Goal: Information Seeking & Learning: Check status

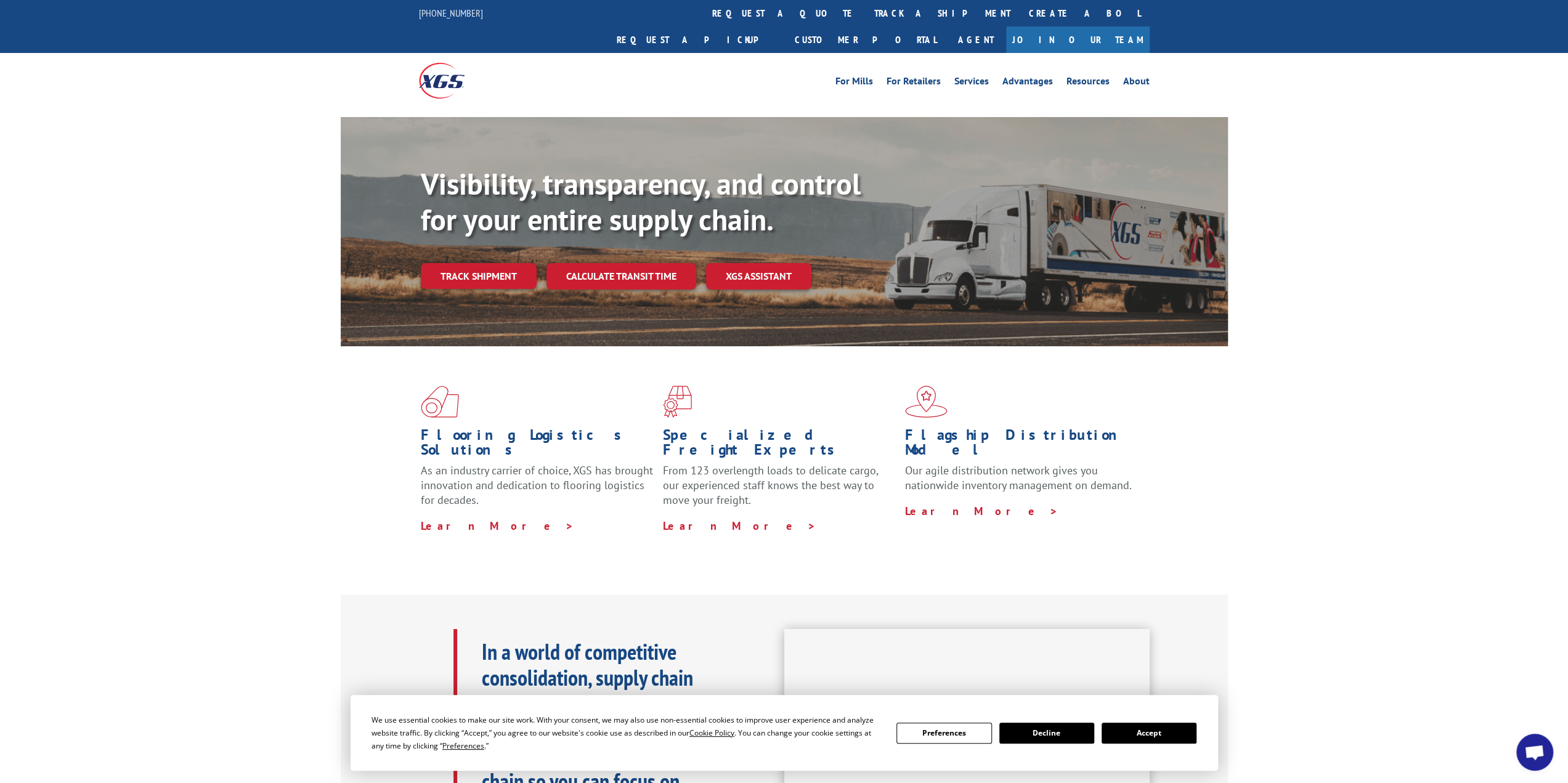
click at [497, 263] on link "Track shipment" at bounding box center [478, 276] width 116 height 26
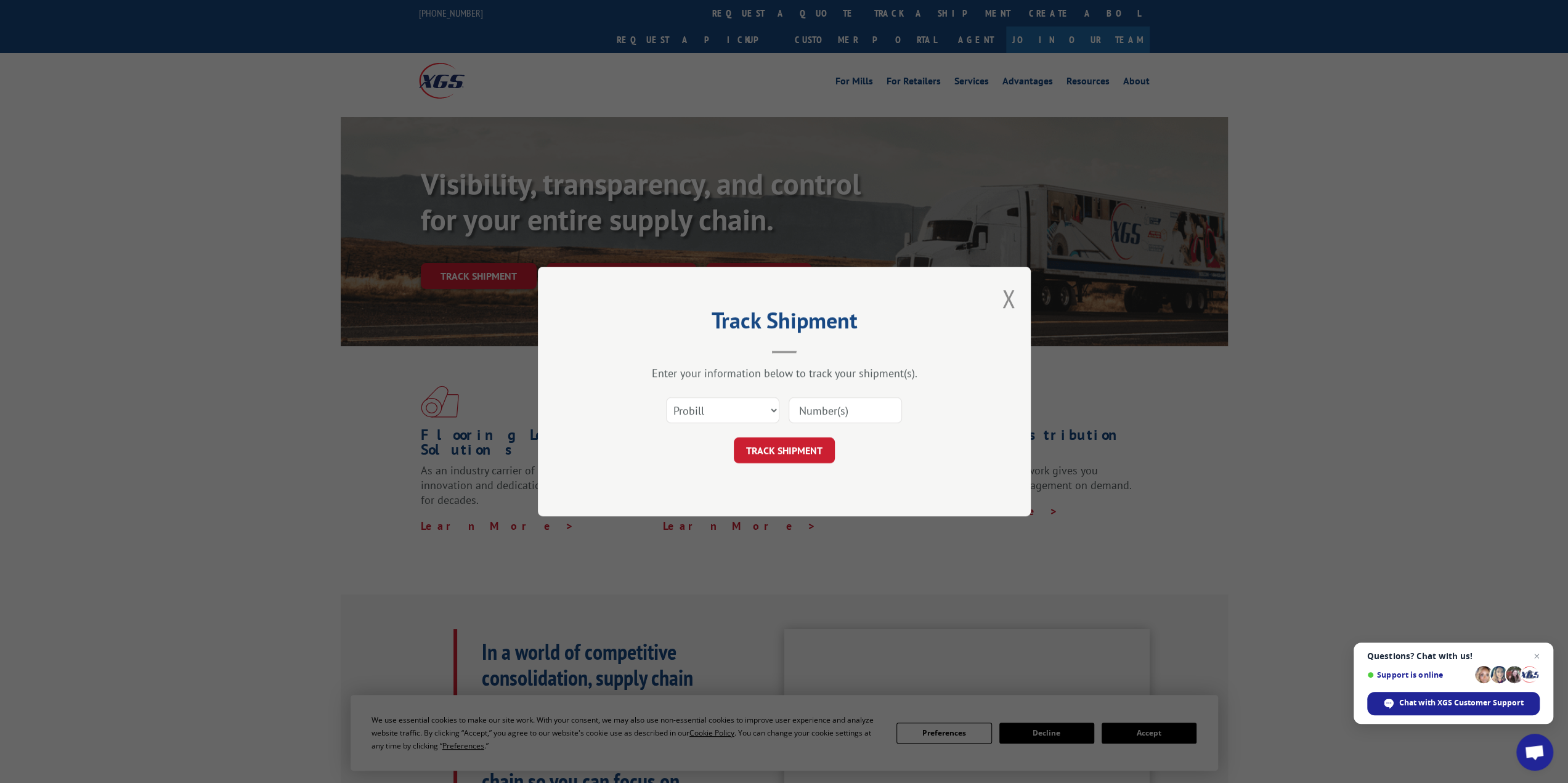
click at [807, 412] on input at bounding box center [845, 410] width 114 height 26
type input "17592719"
click at [804, 451] on button "TRACK SHIPMENT" at bounding box center [784, 450] width 101 height 26
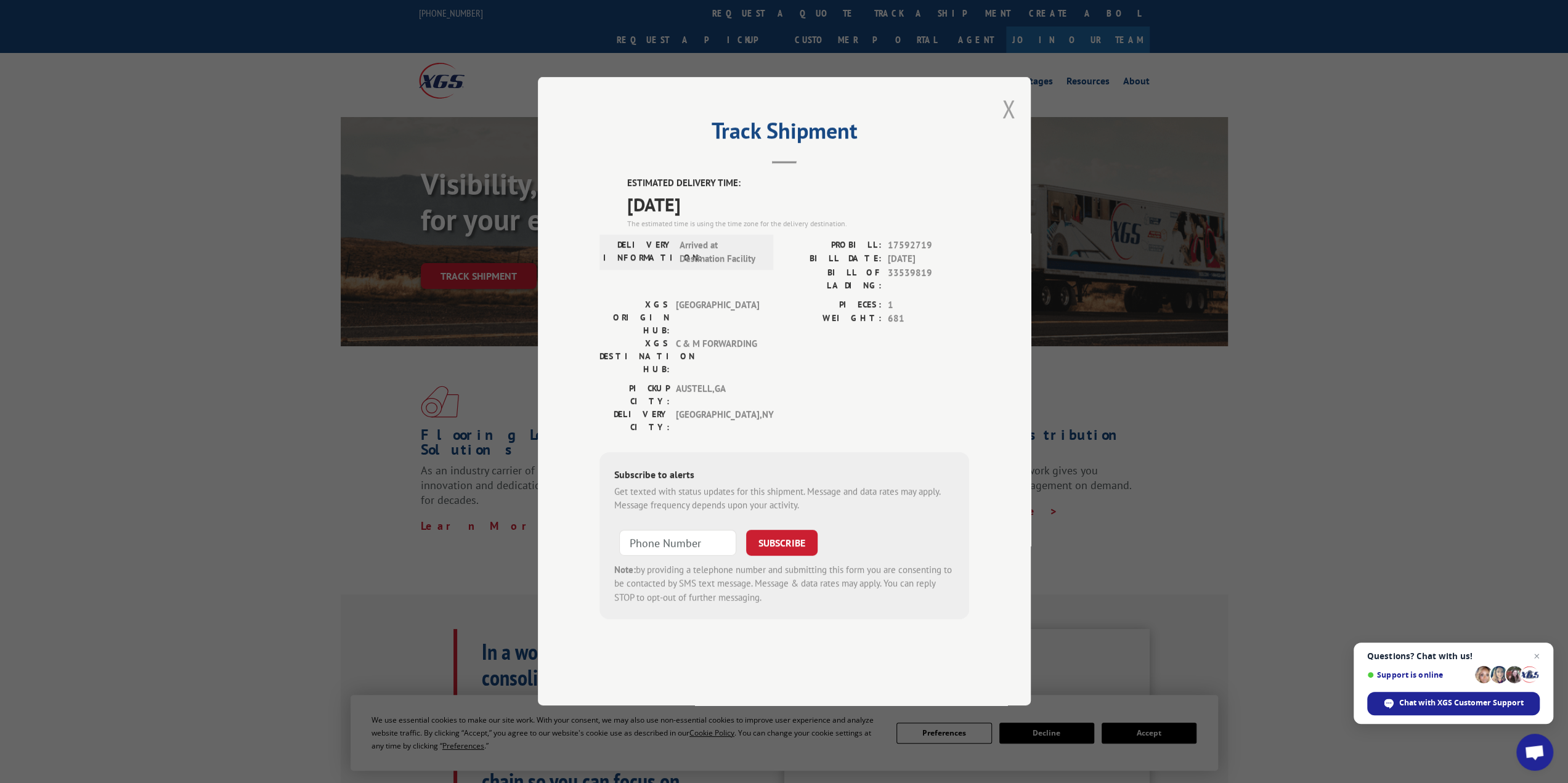
click at [1008, 125] on button "Close modal" at bounding box center [1008, 109] width 13 height 33
